Goal: Task Accomplishment & Management: Complete application form

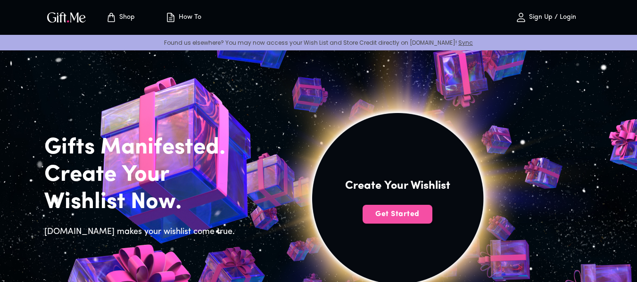
click at [408, 219] on span "Get Started" at bounding box center [398, 214] width 70 height 10
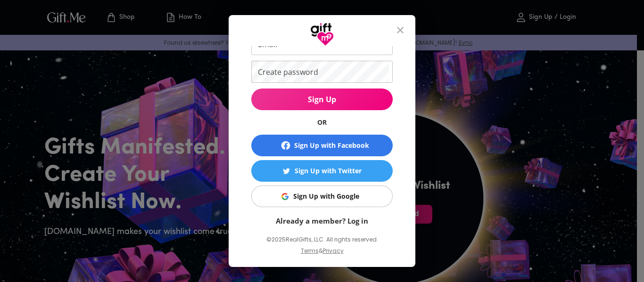
scroll to position [70, 0]
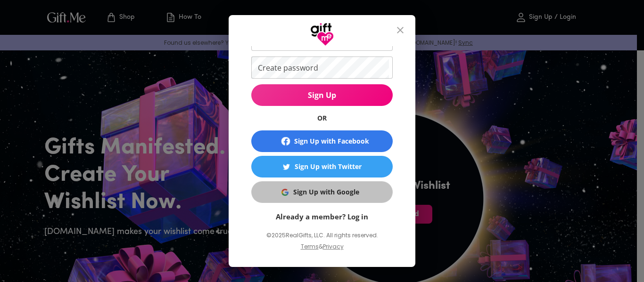
click at [325, 201] on button "Sign Up with Google" at bounding box center [321, 193] width 141 height 22
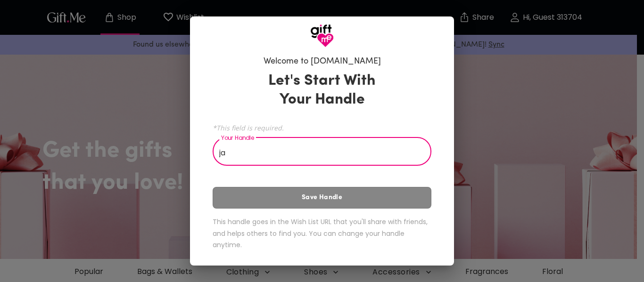
type input "j"
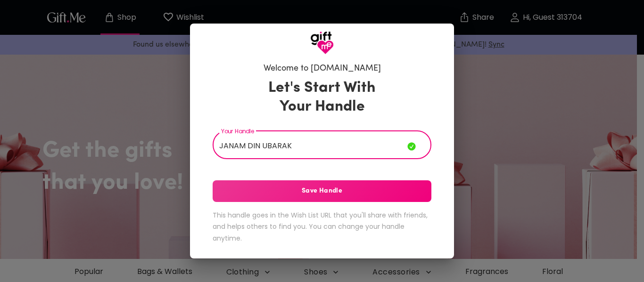
type input "JANAM DIN UBARAK"
click at [315, 200] on button "Save Handle" at bounding box center [322, 192] width 219 height 22
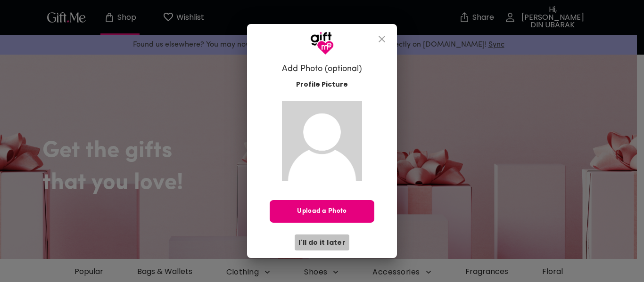
click at [326, 241] on span "I'll do it later" at bounding box center [322, 243] width 47 height 10
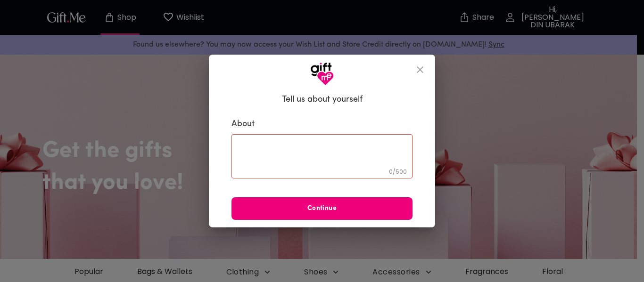
click at [336, 211] on span "Continue" at bounding box center [322, 209] width 181 height 10
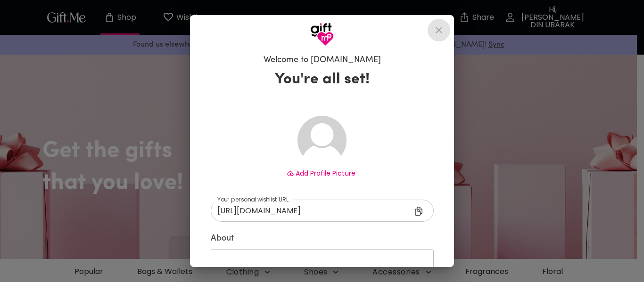
click at [443, 32] on icon "close" at bounding box center [438, 30] width 11 height 11
